Goal: Go to known website: Go to known website

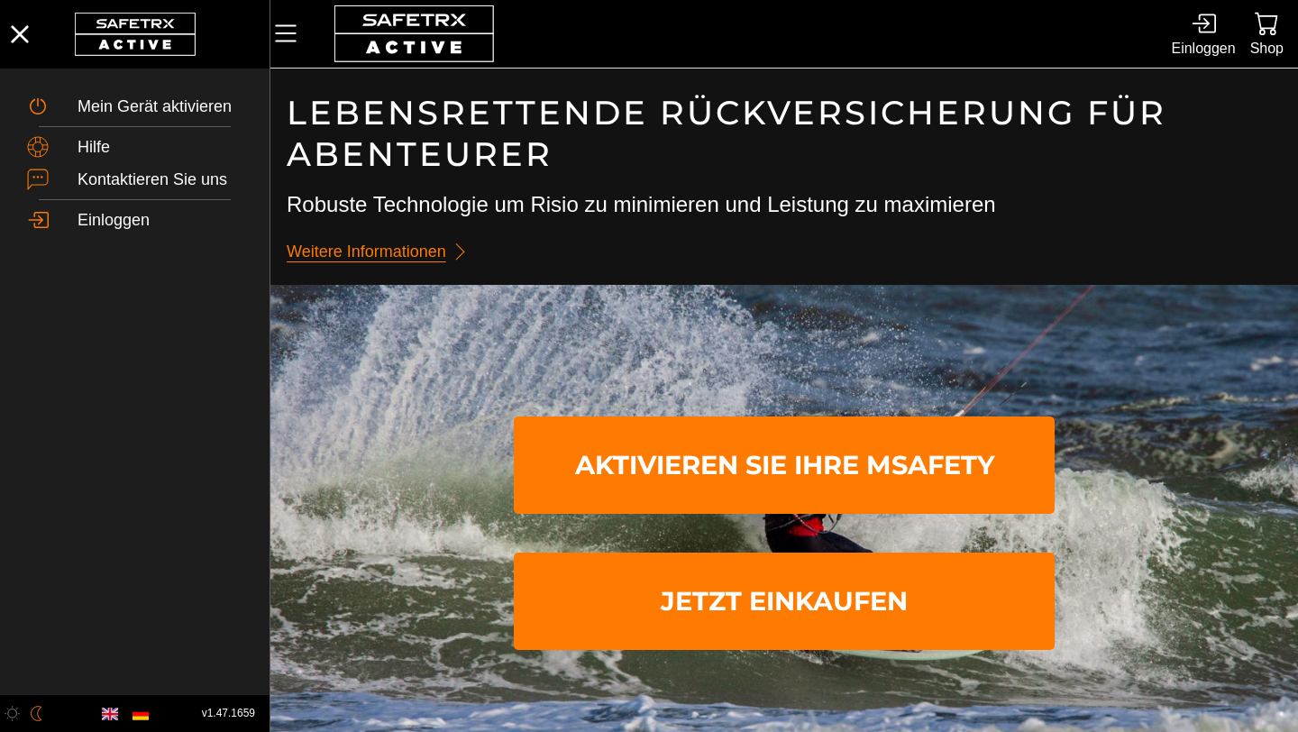
click at [662, 196] on h3 "Robuste Technologie um Risio zu minimieren und Leistung zu maximieren" at bounding box center [784, 204] width 995 height 31
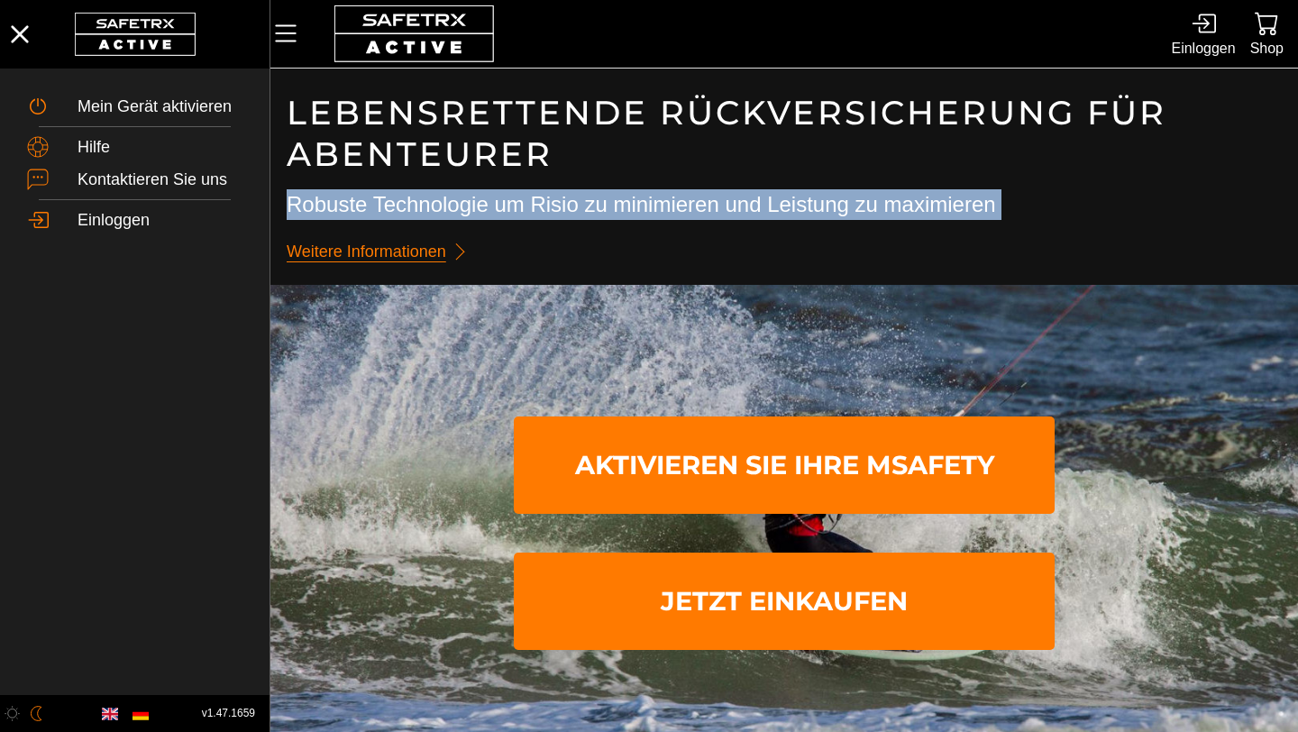
click at [662, 196] on h3 "Robuste Technologie um Risio zu minimieren und Leistung zu maximieren" at bounding box center [784, 204] width 995 height 31
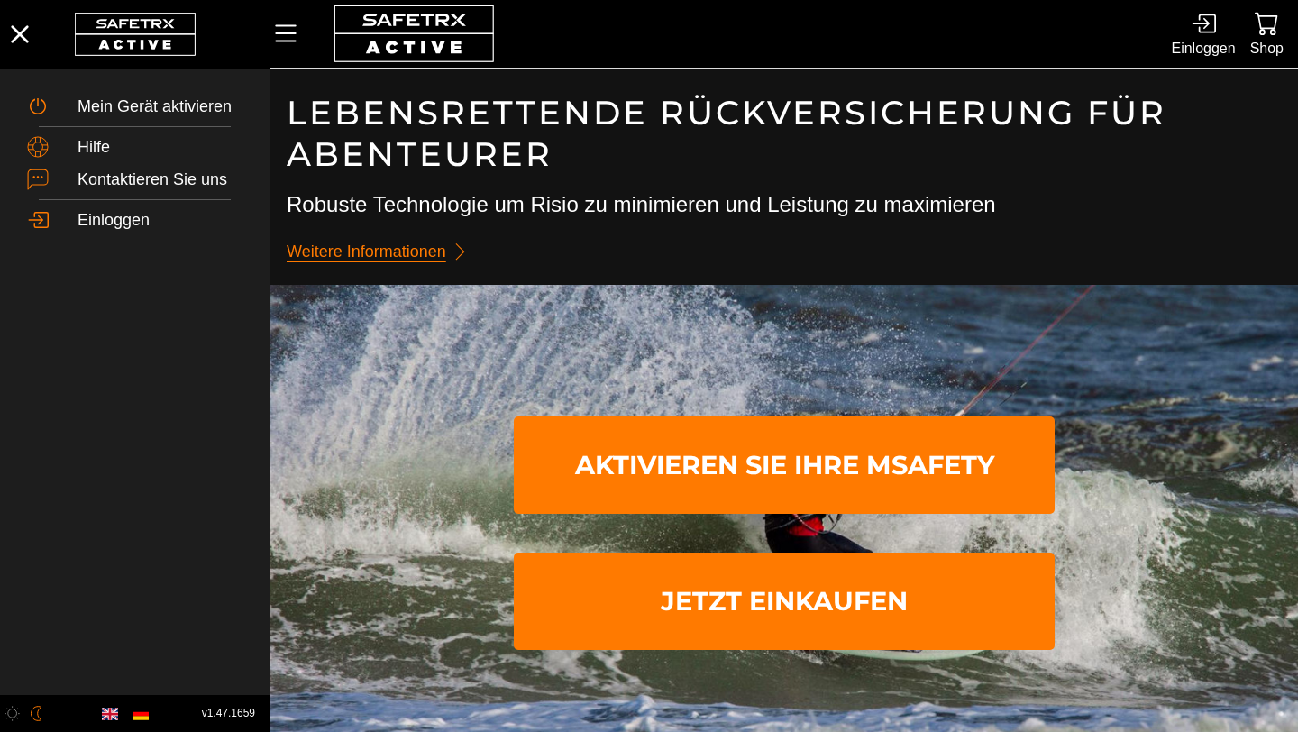
click at [662, 196] on h3 "Robuste Technologie um Risio zu minimieren und Leistung zu maximieren" at bounding box center [784, 204] width 995 height 31
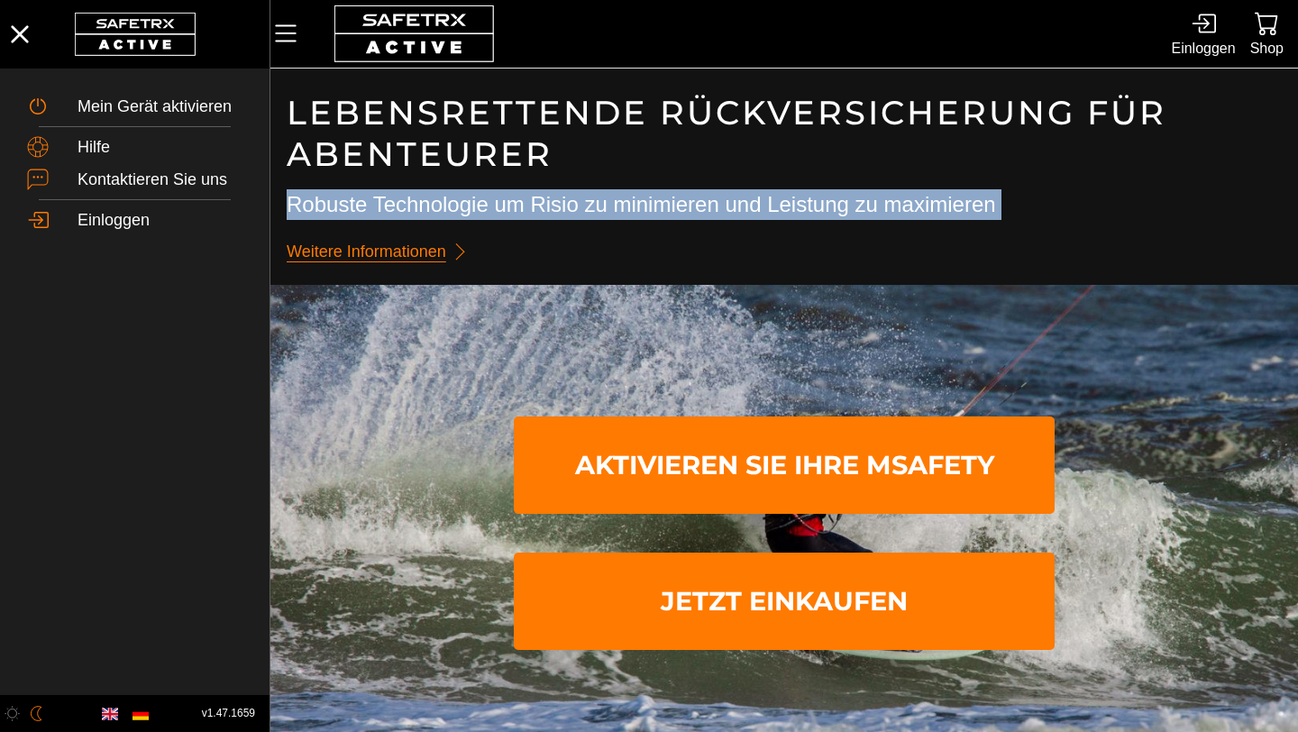
click at [662, 196] on h3 "Robuste Technologie um Risio zu minimieren und Leistung zu maximieren" at bounding box center [784, 204] width 995 height 31
click at [720, 205] on h3 "Robuste Technologie um Risio zu minimieren und Leistung zu maximieren" at bounding box center [784, 204] width 995 height 31
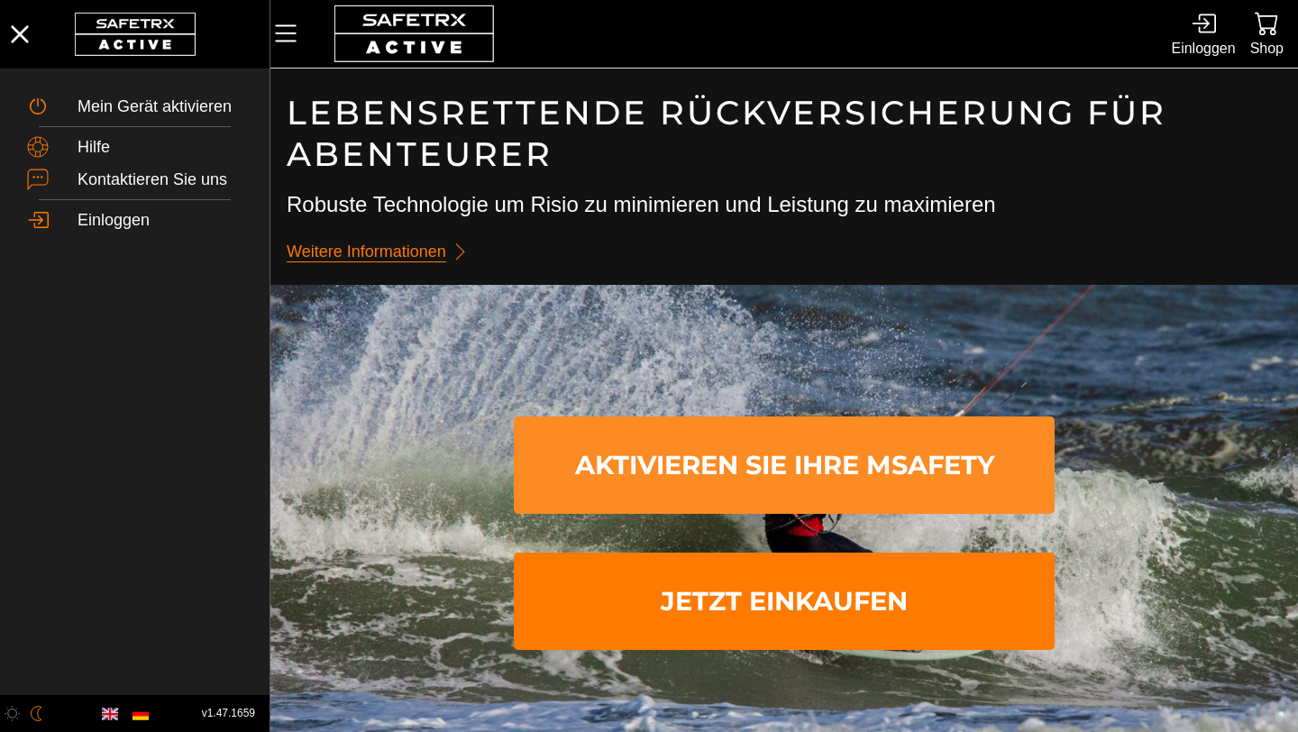
scroll to position [1, 0]
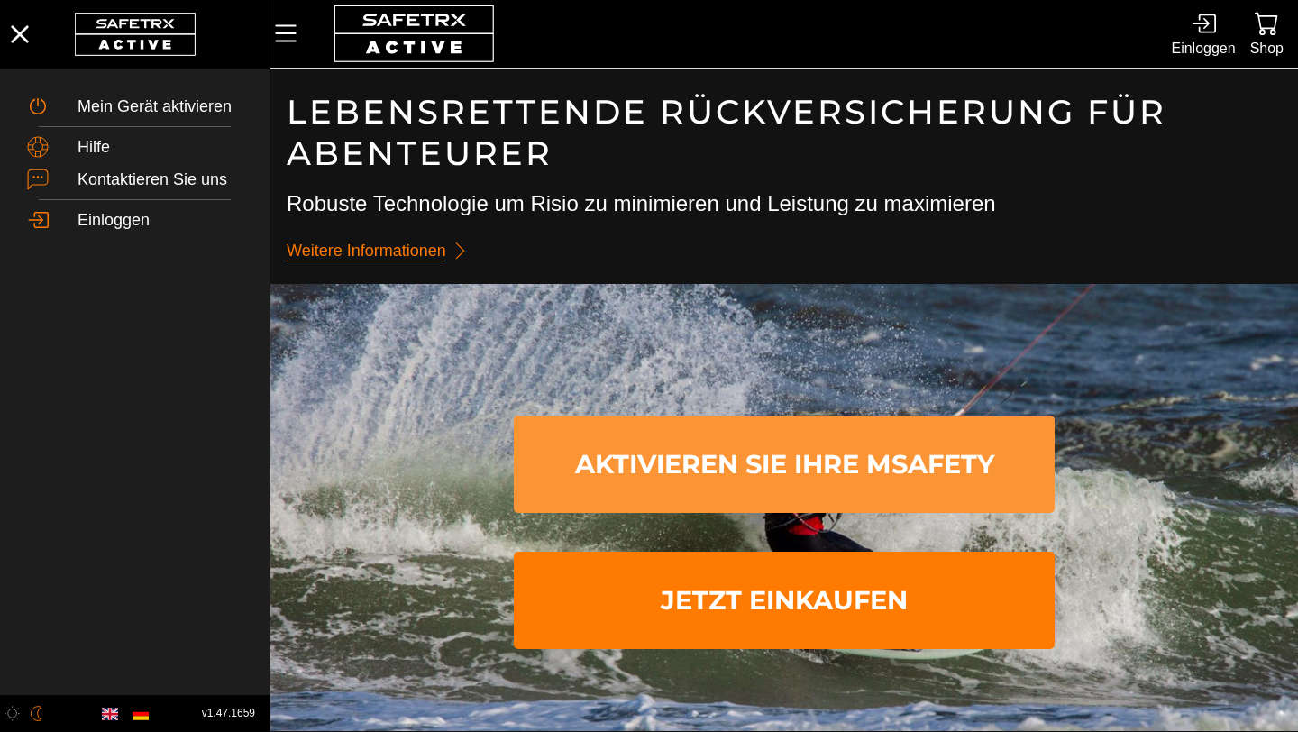
click at [804, 473] on span "Aktivieren Sie Ihre MSafety" at bounding box center [784, 464] width 512 height 90
